Goal: Information Seeking & Learning: Learn about a topic

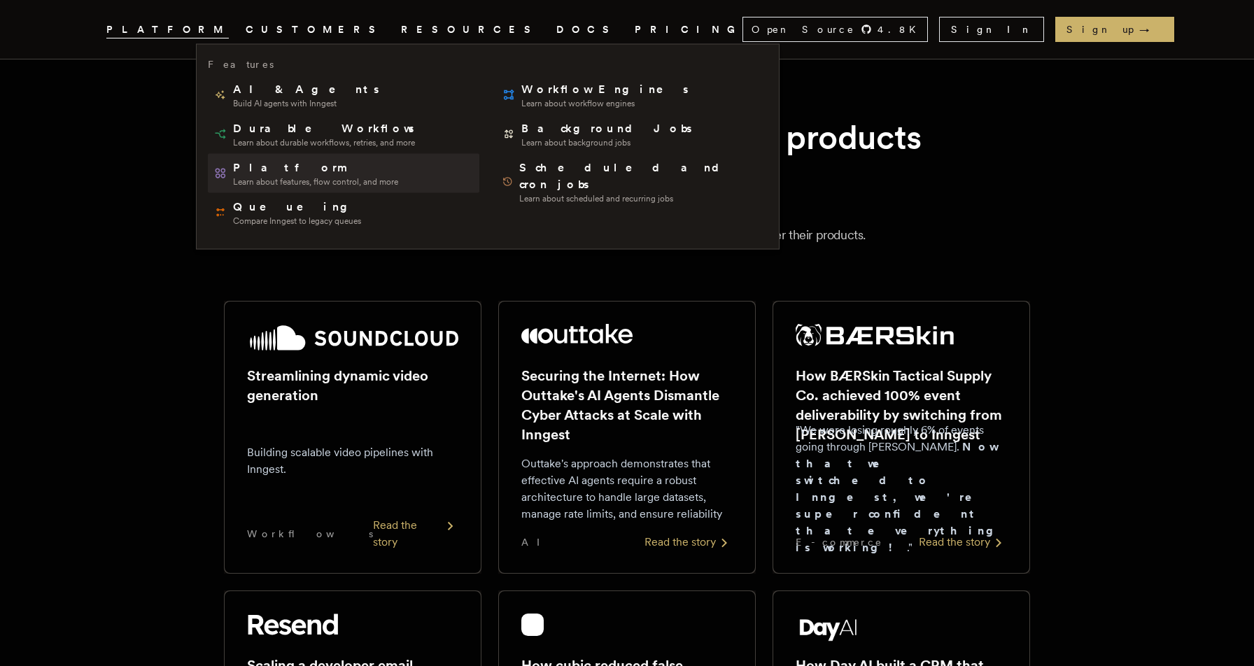
click at [265, 184] on span "Learn about features, flow control, and more" at bounding box center [315, 181] width 165 height 11
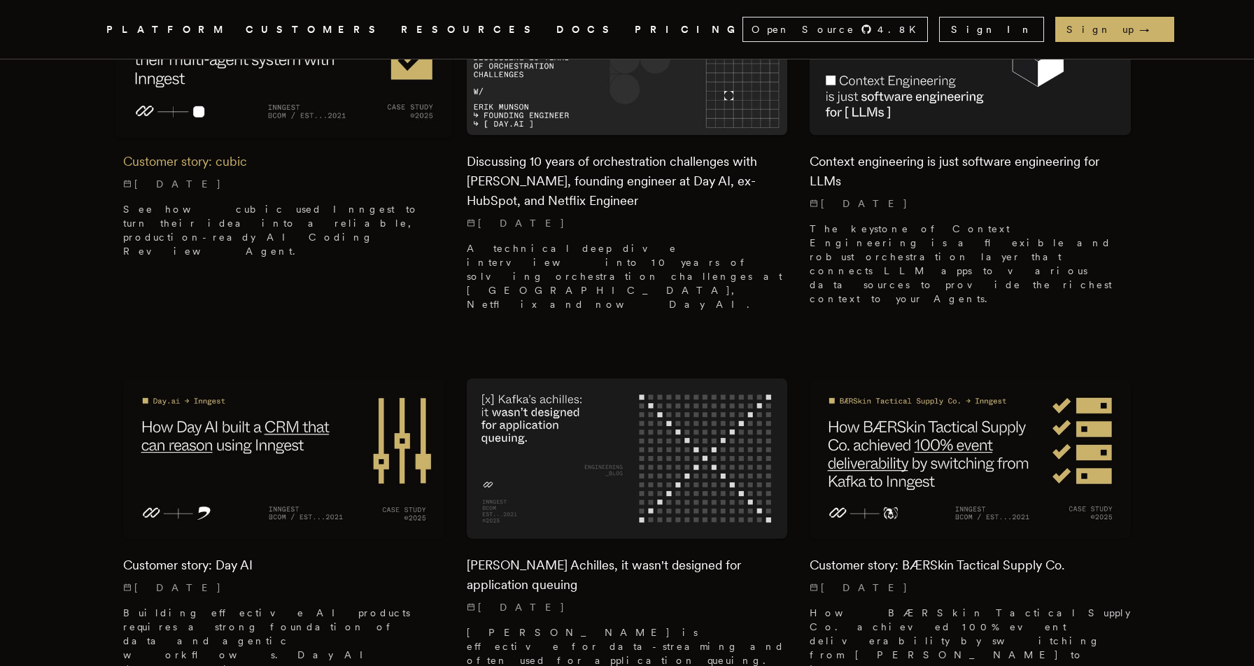
scroll to position [525, 0]
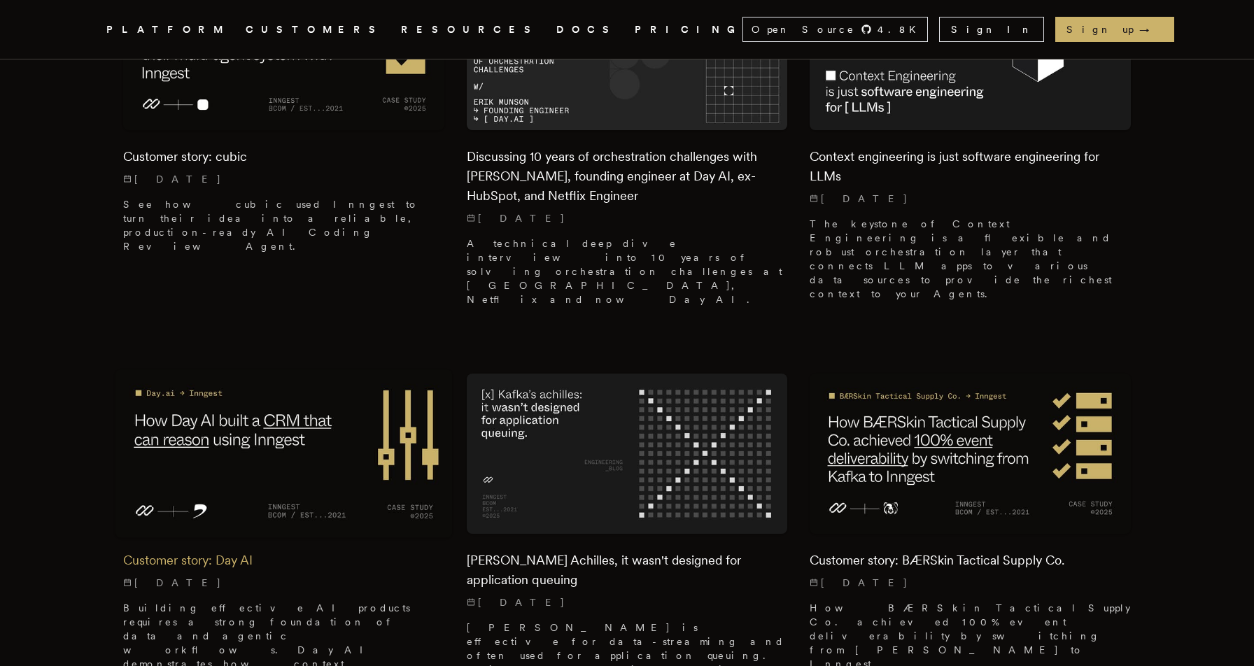
click at [272, 398] on img at bounding box center [283, 454] width 337 height 169
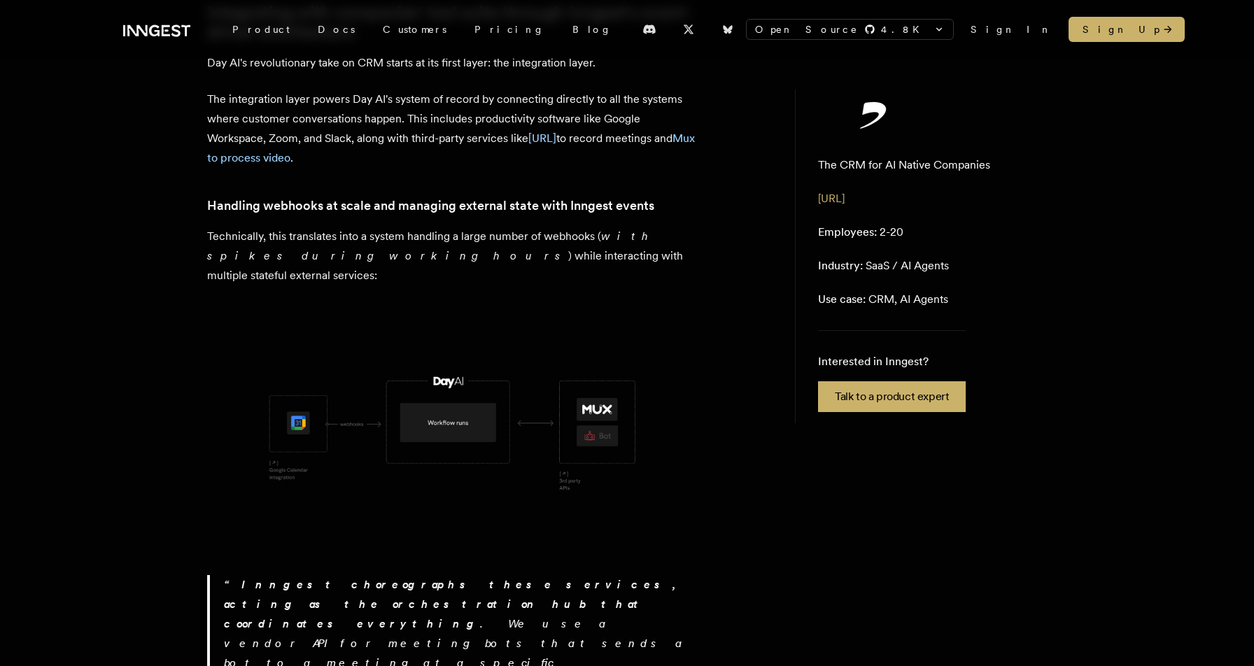
scroll to position [680, 0]
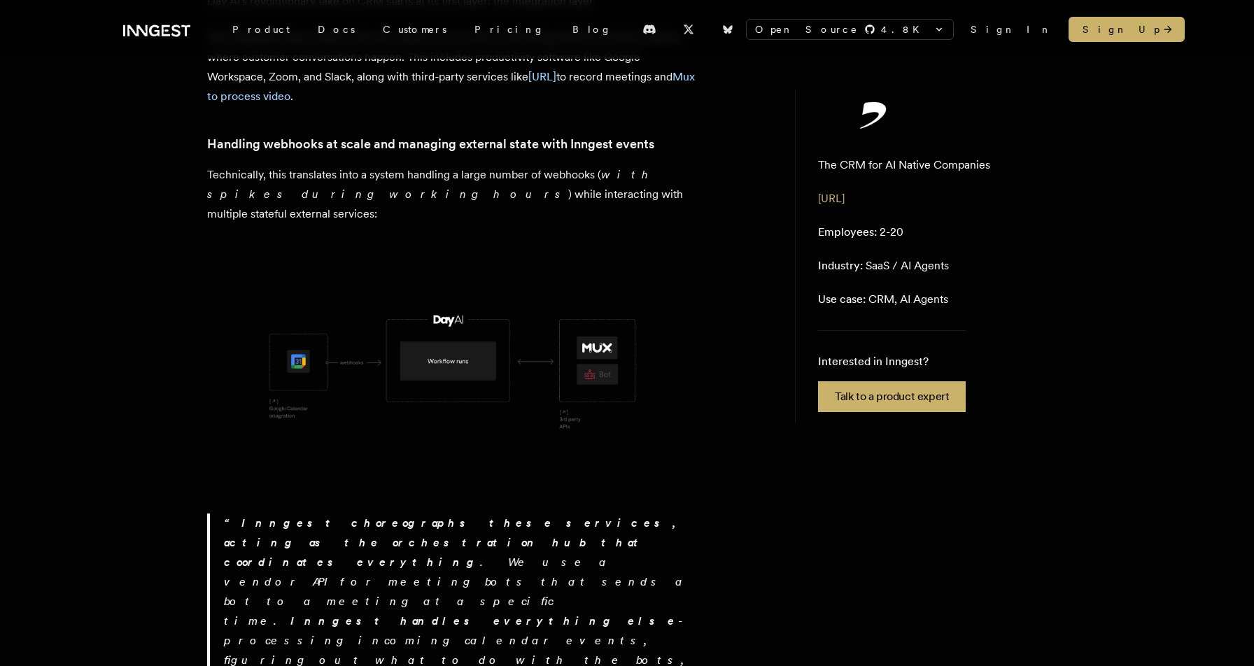
click at [280, 322] on img at bounding box center [452, 368] width 490 height 245
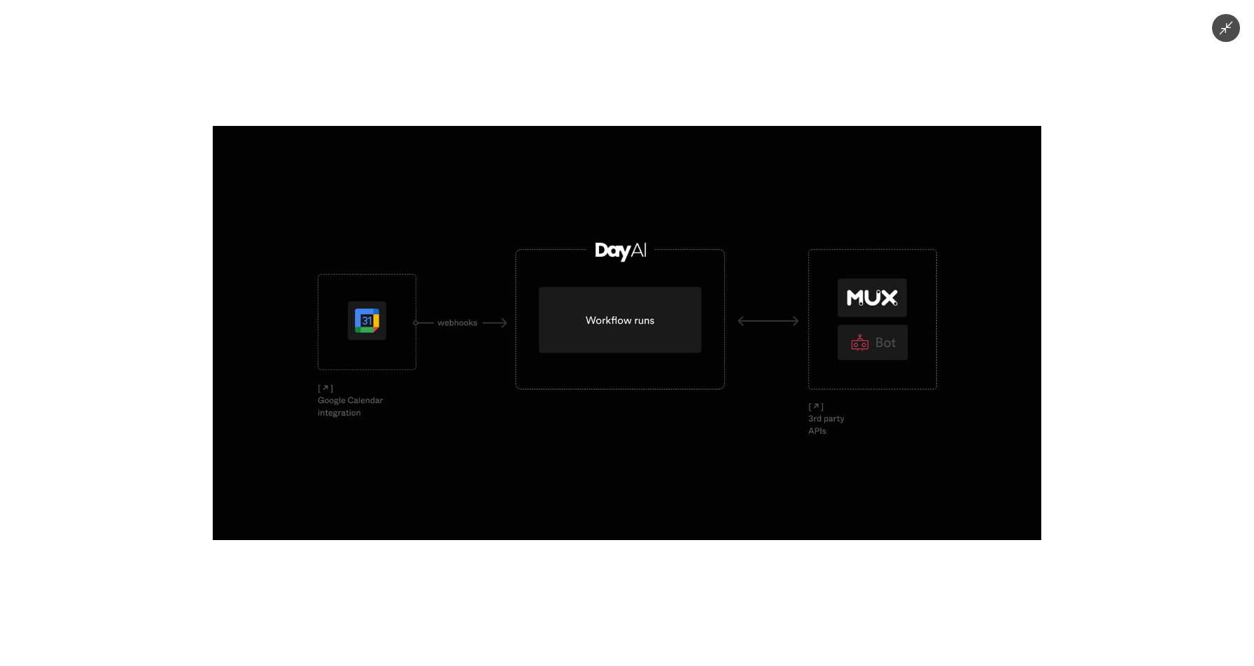
click at [90, 297] on div at bounding box center [627, 333] width 1254 height 666
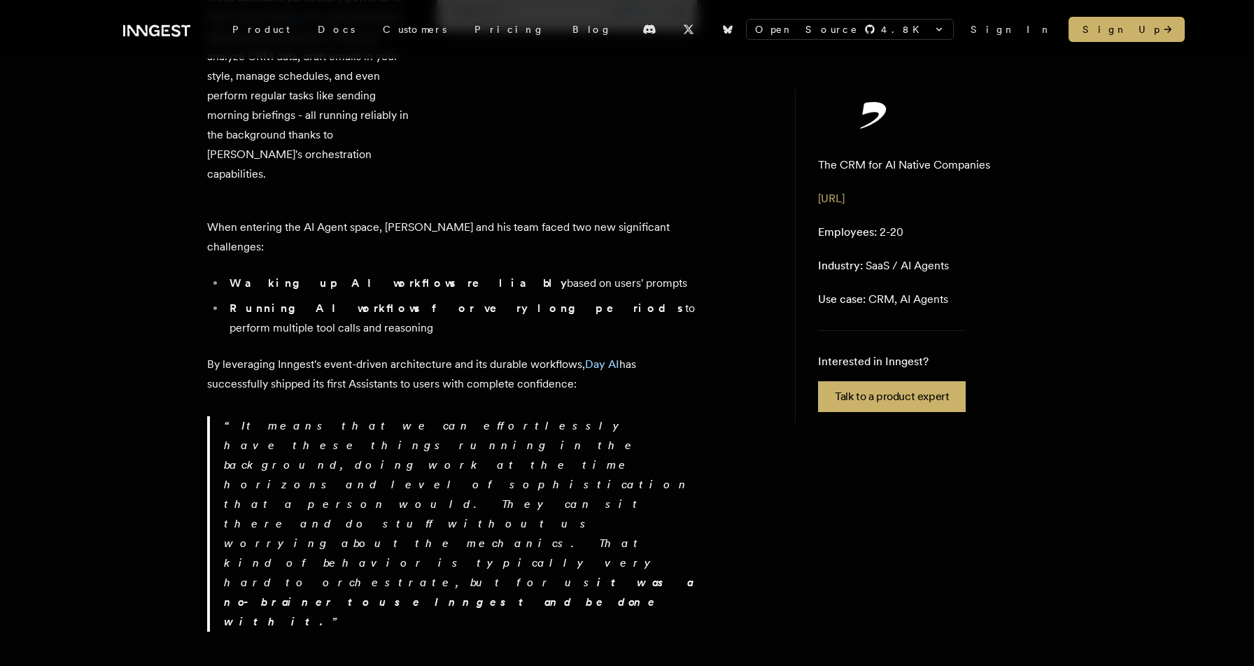
scroll to position [3790, 0]
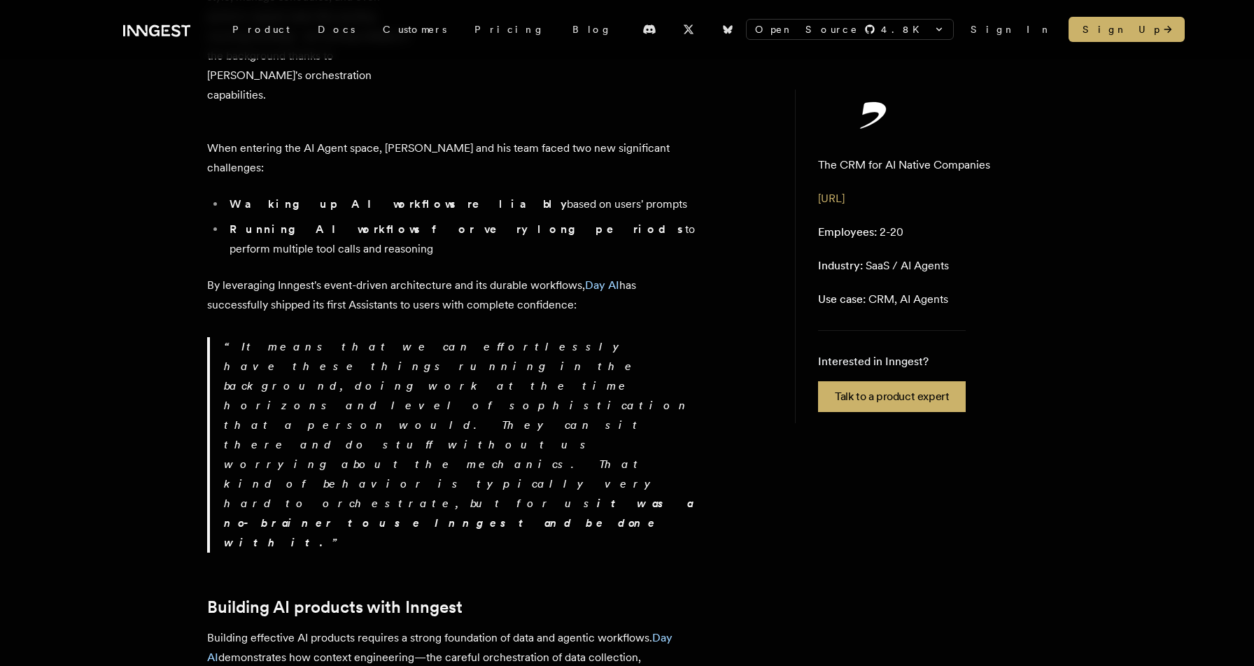
drag, startPoint x: 843, startPoint y: 497, endPoint x: 823, endPoint y: 498, distance: 20.3
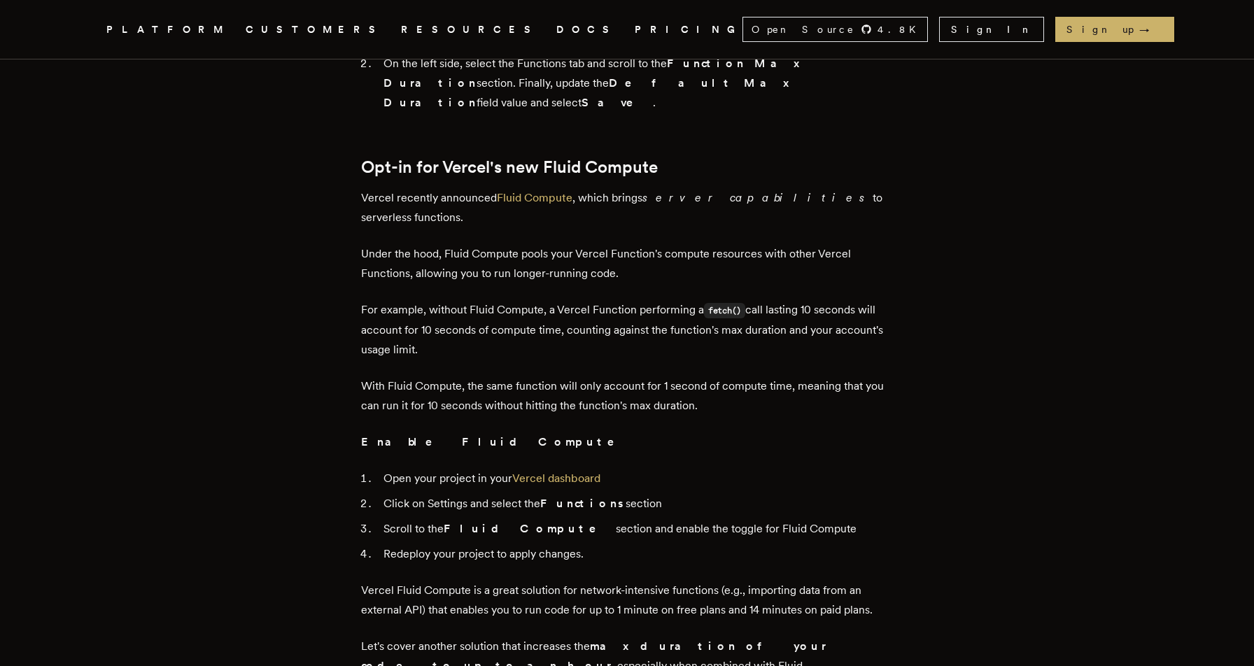
scroll to position [953, 0]
